Goal: Register for event/course

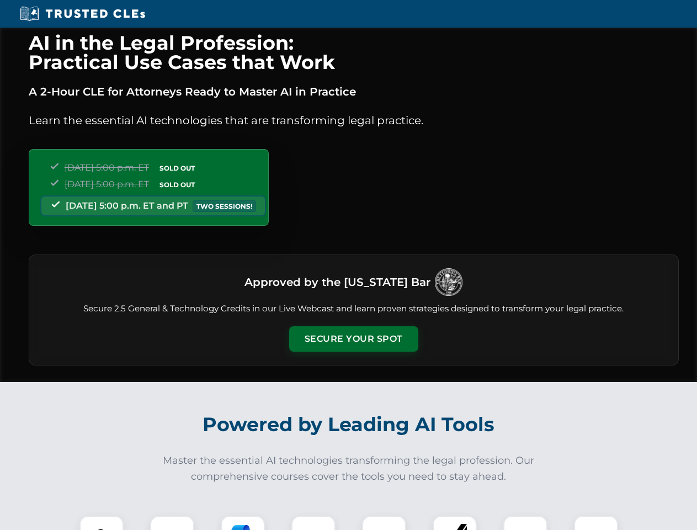
click at [353, 339] on button "Secure Your Spot" at bounding box center [353, 338] width 129 height 25
click at [102, 522] on img at bounding box center [102, 537] width 32 height 32
click at [172, 522] on div at bounding box center [172, 537] width 44 height 44
click at [243, 522] on div at bounding box center [243, 537] width 44 height 44
